Goal: Connect with others: Connect with other users

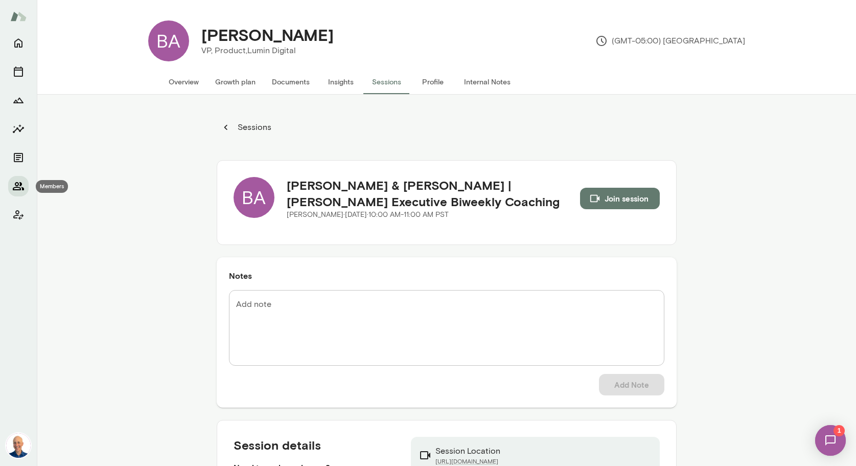
click at [18, 182] on icon "Members" at bounding box center [18, 186] width 11 height 8
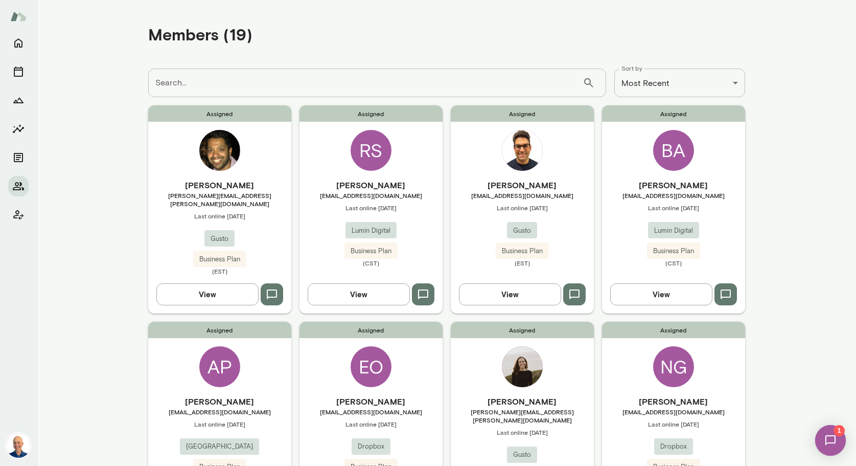
click at [420, 172] on div "Assigned RS [PERSON_NAME] [EMAIL_ADDRESS][DOMAIN_NAME] Last online [DATE] Lumin…" at bounding box center [370, 208] width 143 height 207
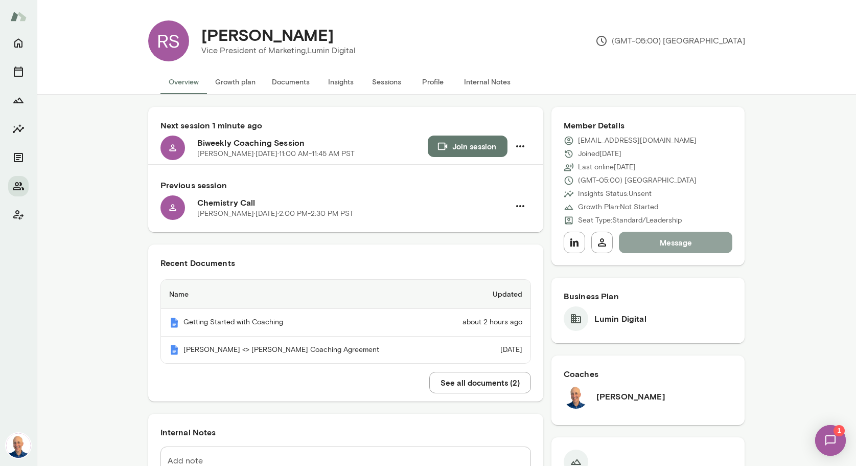
click at [646, 237] on button "Message" at bounding box center [676, 241] width 114 height 21
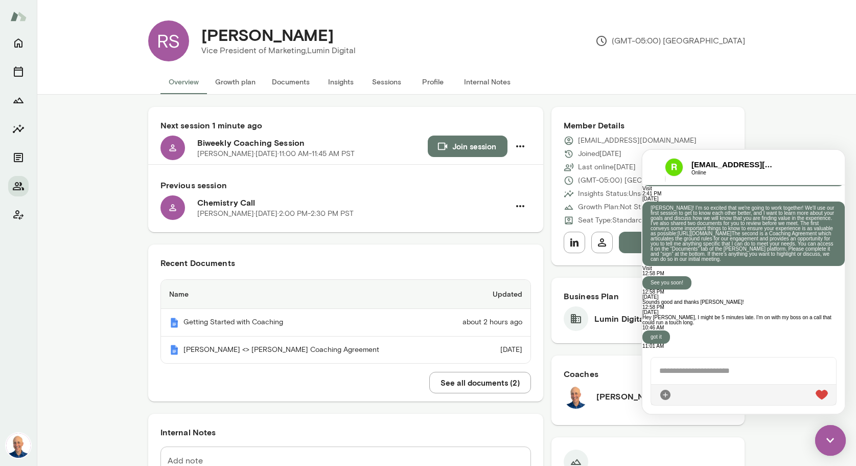
click at [438, 79] on button "Profile" at bounding box center [433, 81] width 46 height 25
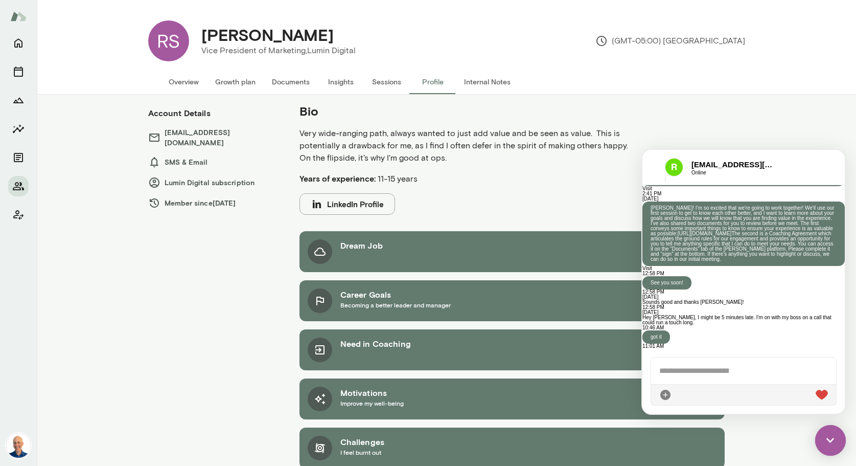
scroll to position [19, 0]
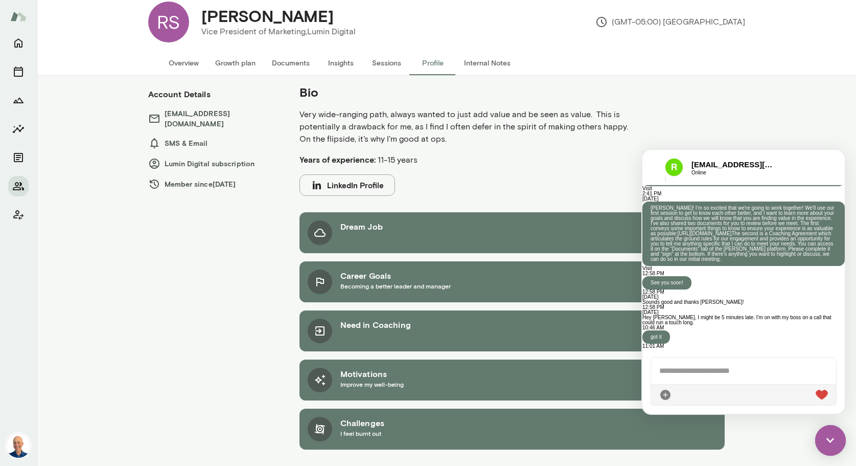
click at [819, 437] on img at bounding box center [830, 440] width 31 height 31
